Goal: Navigation & Orientation: Find specific page/section

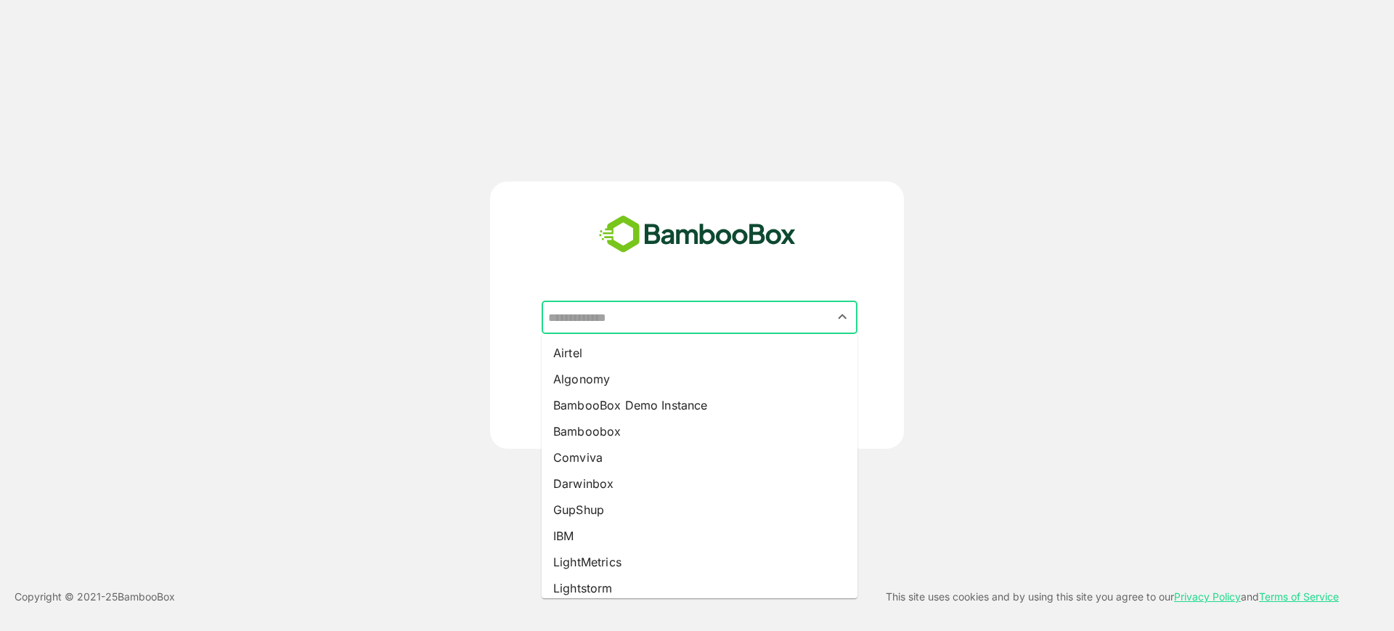
click at [645, 315] on input "text" at bounding box center [699, 317] width 310 height 28
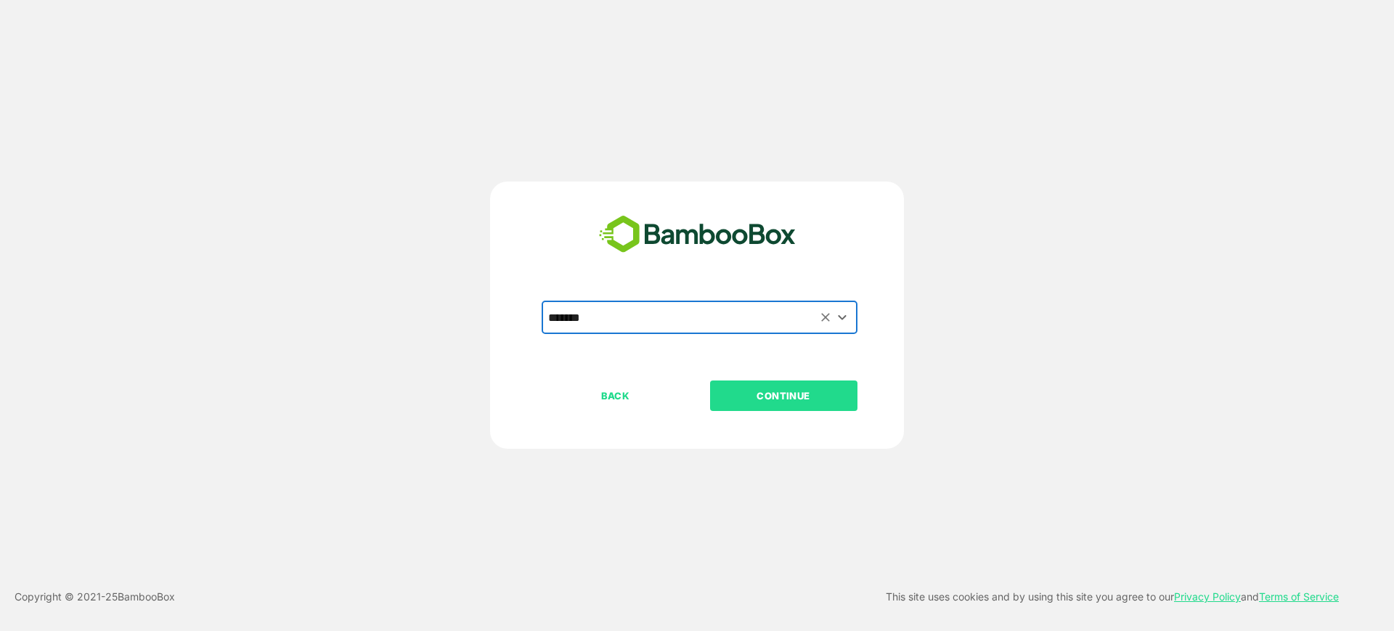
type input "*******"
click at [710, 380] on button "CONTINUE" at bounding box center [783, 395] width 147 height 30
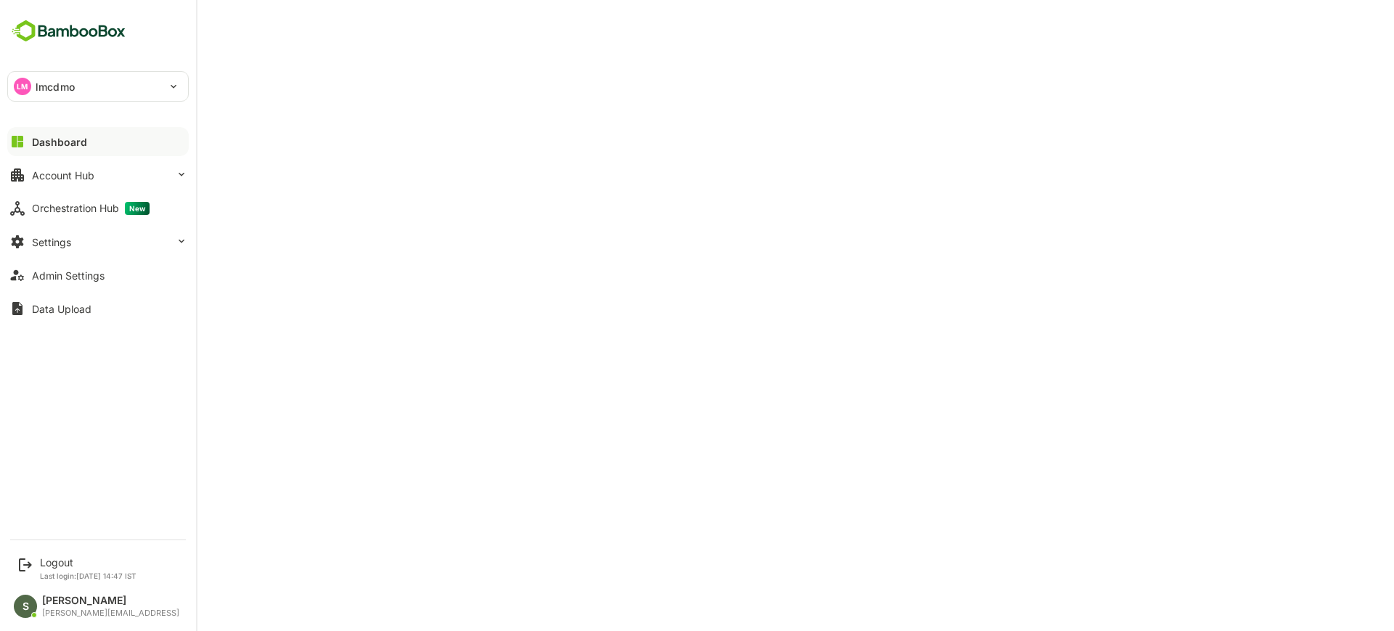
click at [94, 89] on div "LM lmcdmo" at bounding box center [89, 86] width 163 height 29
click at [94, 125] on li "SM smcdmo" at bounding box center [99, 126] width 181 height 32
click at [72, 176] on div "Account Hub" at bounding box center [63, 175] width 62 height 12
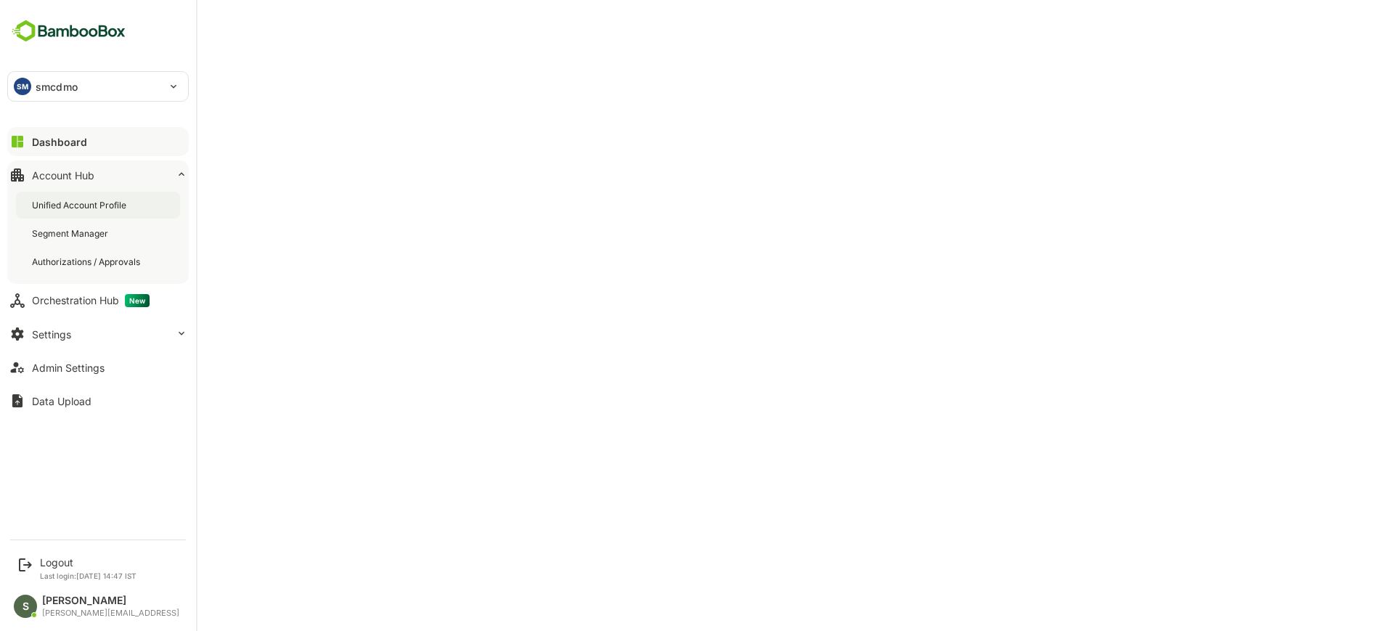
click at [88, 199] on div "Unified Account Profile" at bounding box center [80, 205] width 97 height 12
click at [67, 136] on div "Dashboard" at bounding box center [58, 142] width 52 height 12
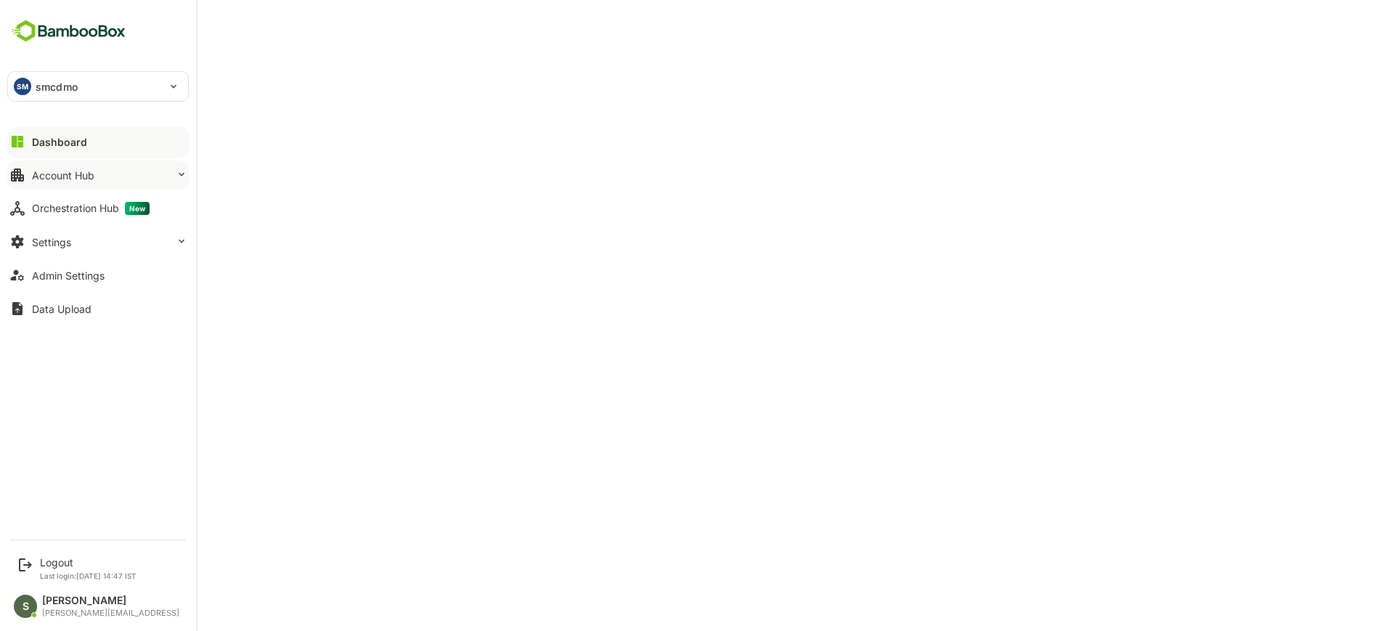
click at [138, 168] on button "Account Hub" at bounding box center [97, 174] width 181 height 29
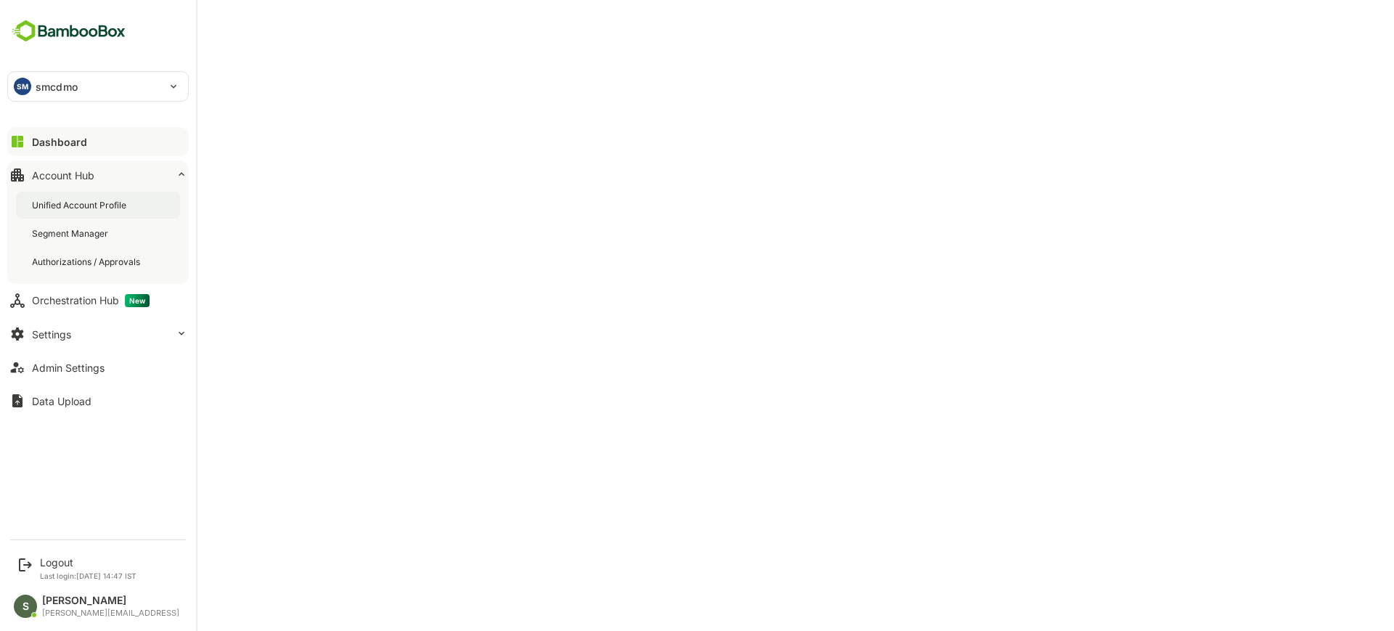
click at [83, 202] on div "Unified Account Profile" at bounding box center [80, 205] width 97 height 12
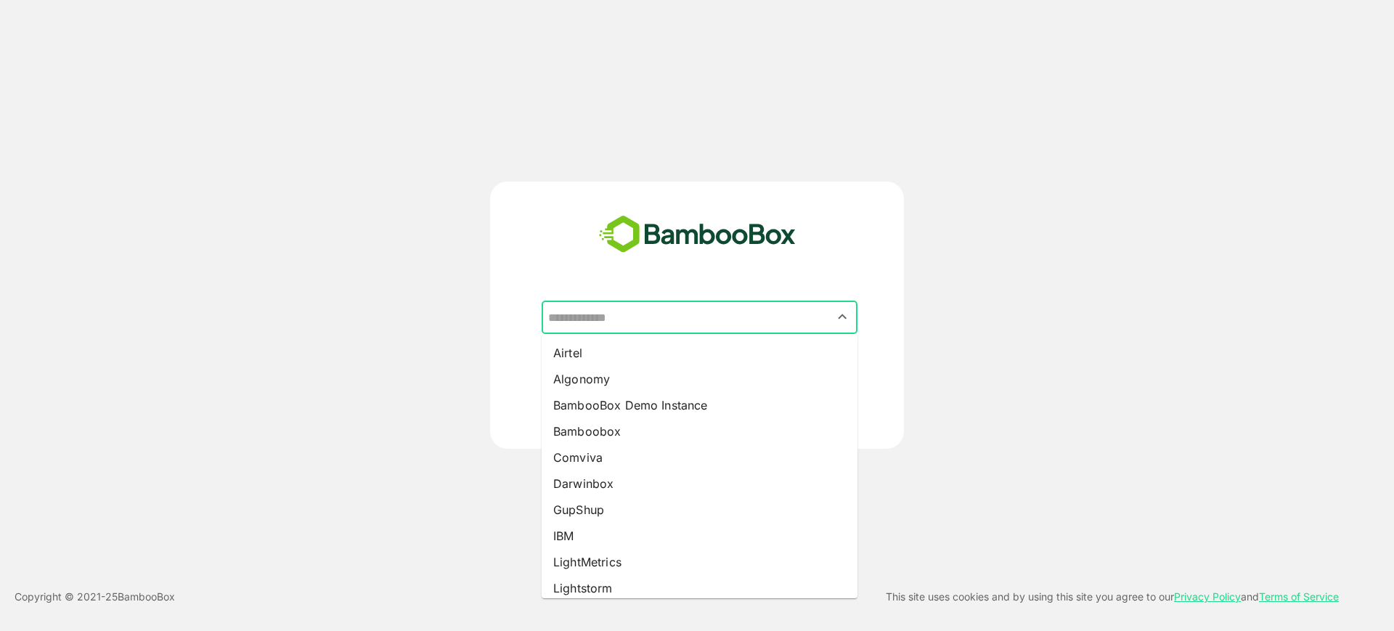
click at [681, 314] on input "text" at bounding box center [699, 317] width 310 height 28
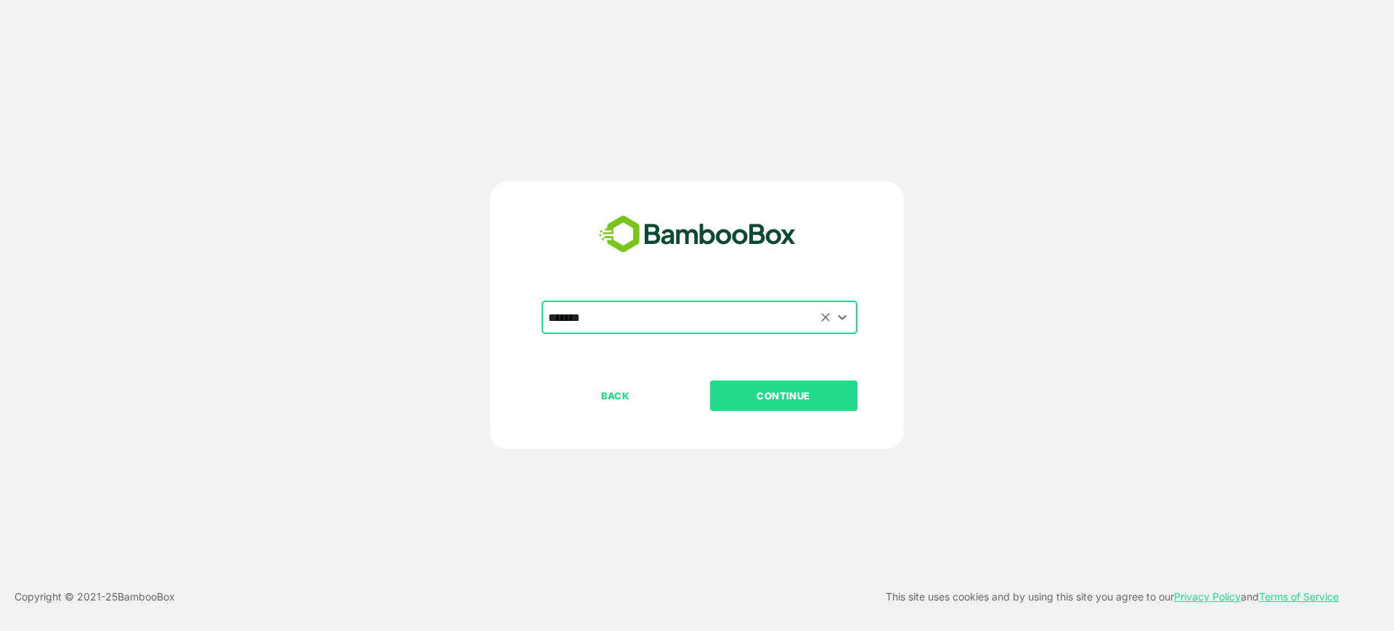
type input "*******"
click at [710, 380] on button "CONTINUE" at bounding box center [783, 395] width 147 height 30
